Goal: Transaction & Acquisition: Purchase product/service

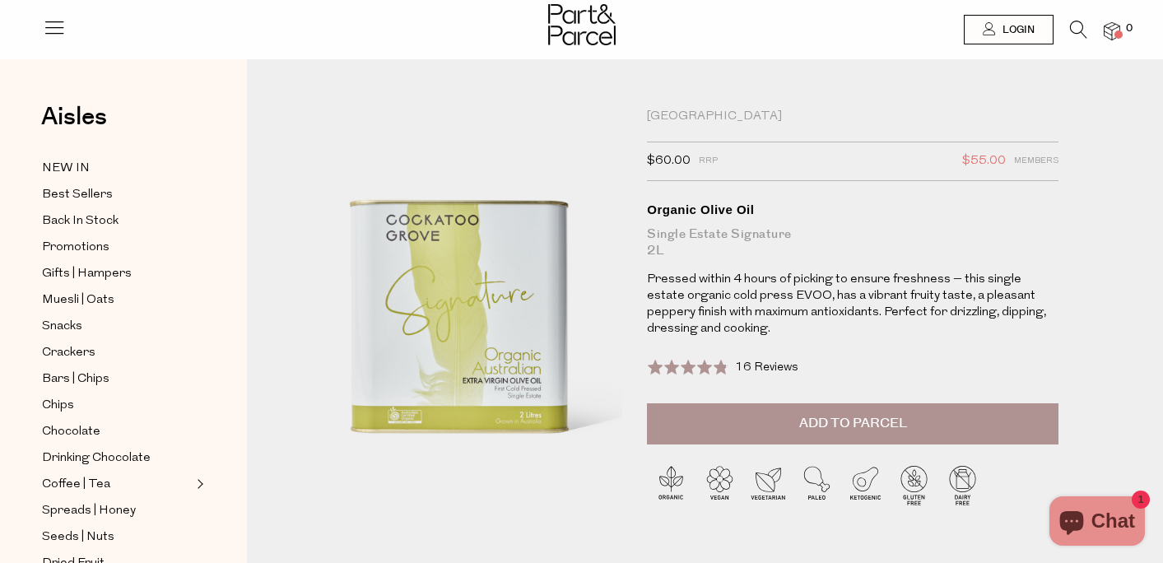
click at [1058, 146] on div "$60.00 RRP $55.00 Members" at bounding box center [853, 162] width 412 height 40
click at [58, 32] on icon at bounding box center [54, 27] width 23 height 23
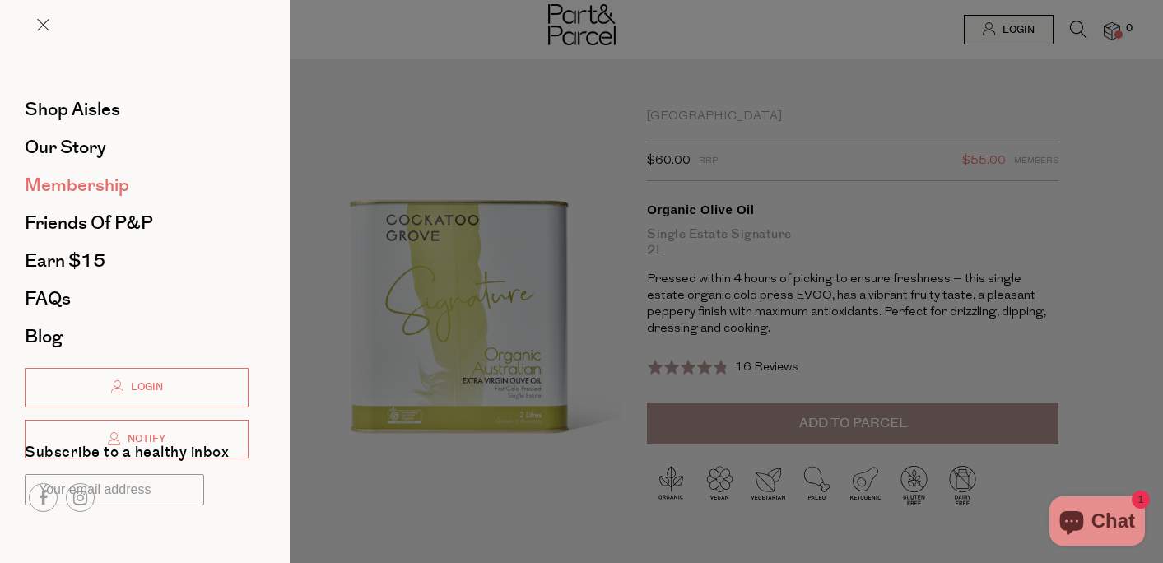
click at [67, 183] on span "Membership" at bounding box center [77, 185] width 105 height 26
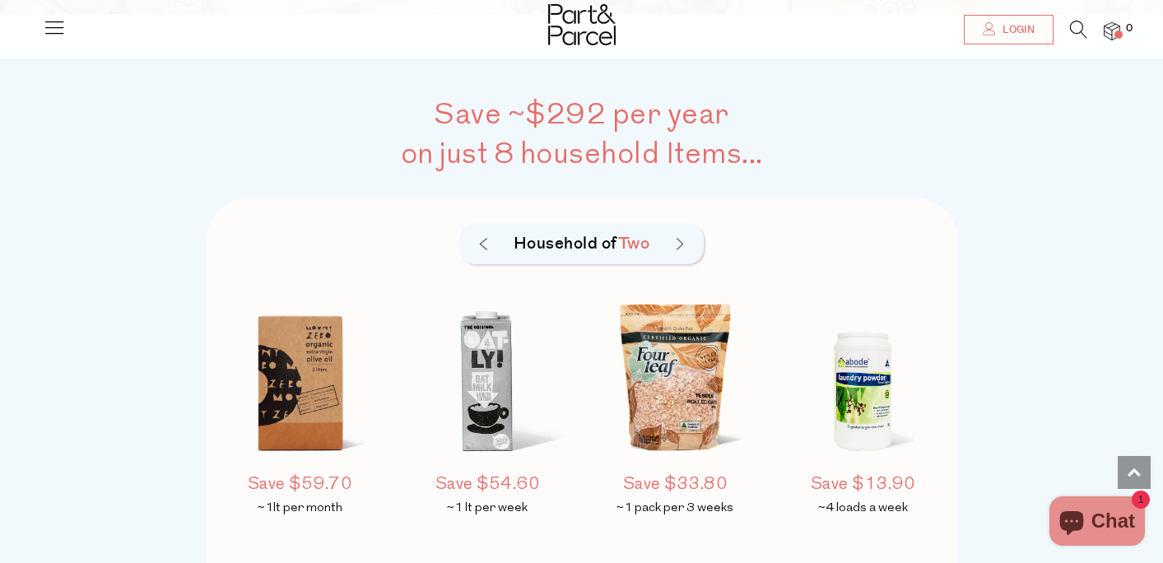
scroll to position [1128, 0]
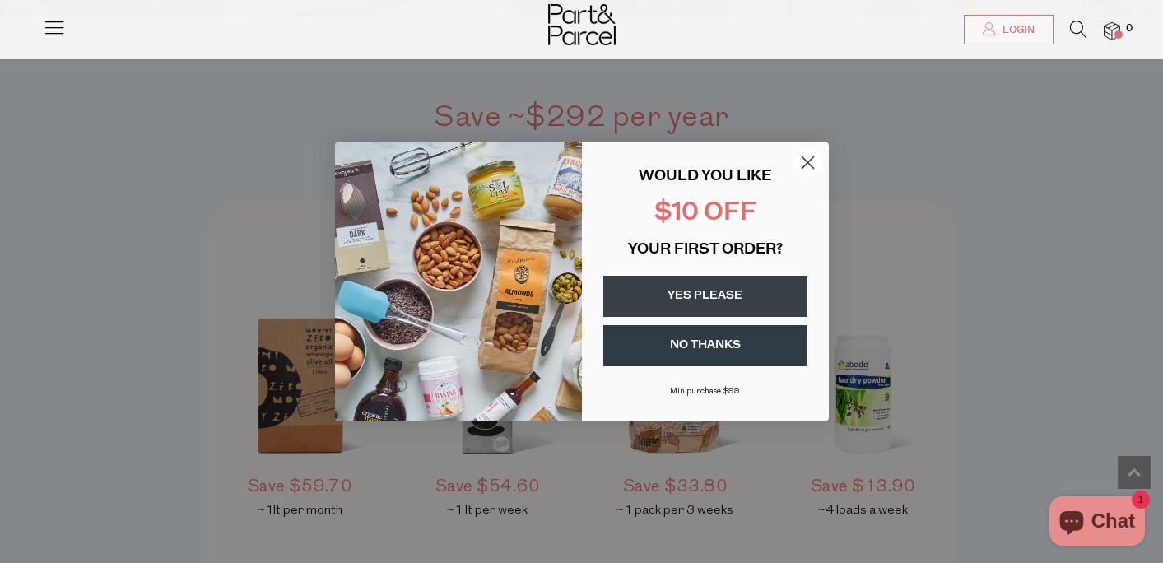
click at [812, 159] on icon "Close dialog" at bounding box center [808, 163] width 12 height 12
